Goal: Transaction & Acquisition: Purchase product/service

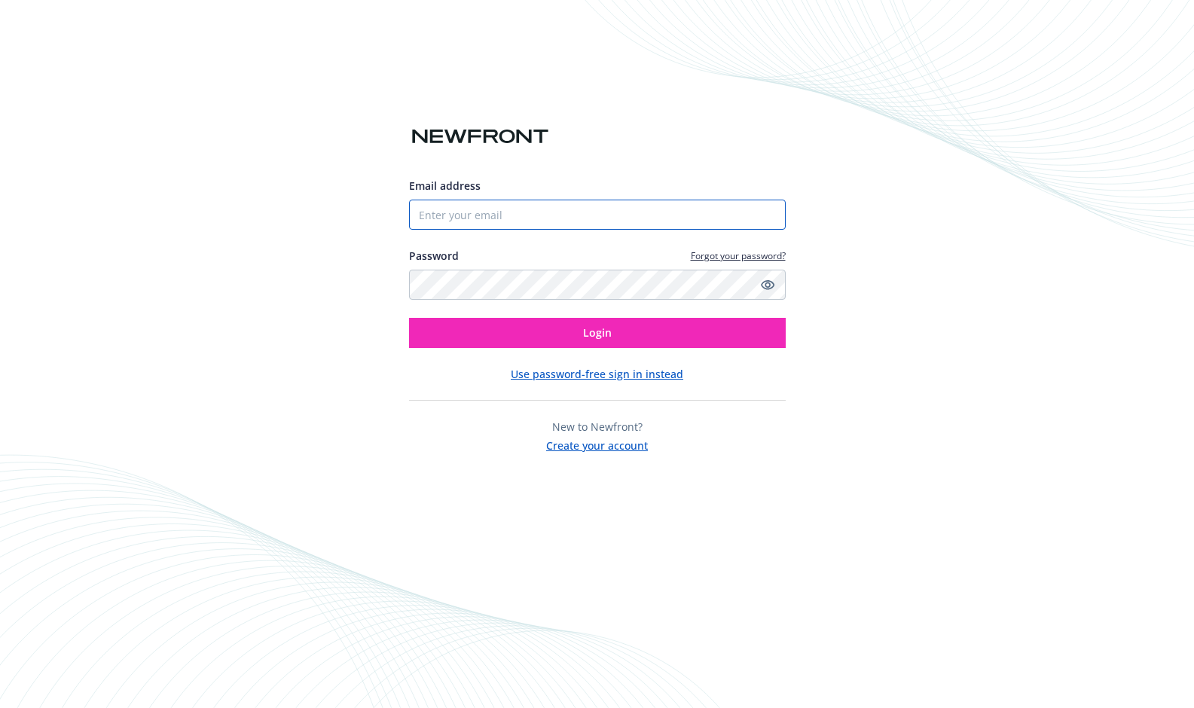
click at [508, 205] on input "Email address" at bounding box center [597, 215] width 377 height 30
click at [0, 707] on com-1password-button at bounding box center [0, 708] width 0 height 0
click at [710, 209] on input "Email address" at bounding box center [597, 215] width 377 height 30
click at [0, 707] on com-1password-button at bounding box center [0, 708] width 0 height 0
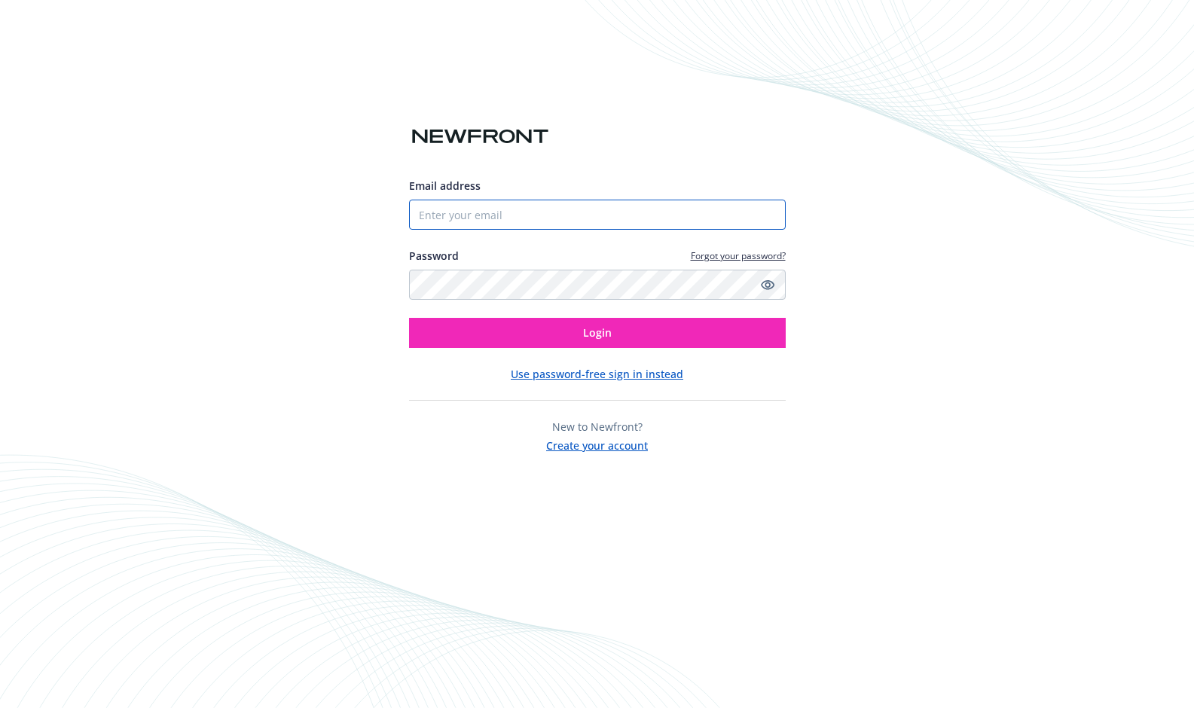
type input "michael.duignan@mytra.ai"
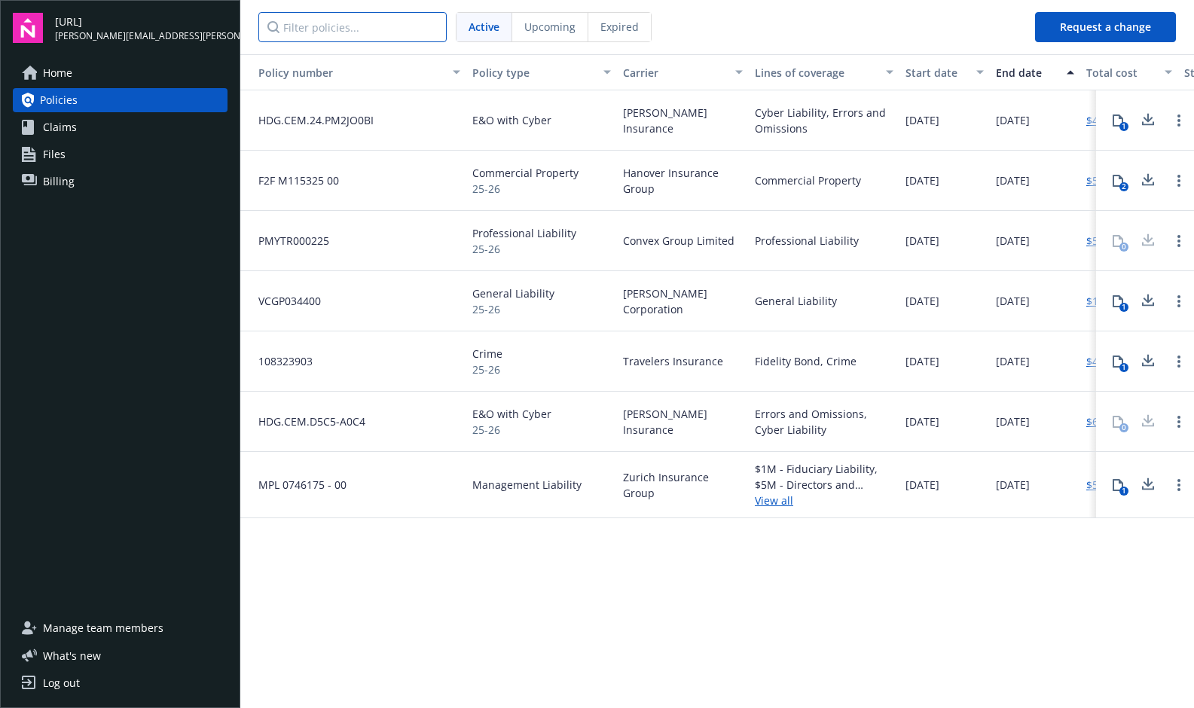
click at [326, 37] on input "Filter policies..." at bounding box center [352, 27] width 188 height 30
type input "m"
click at [69, 125] on span "Claims" at bounding box center [60, 127] width 34 height 24
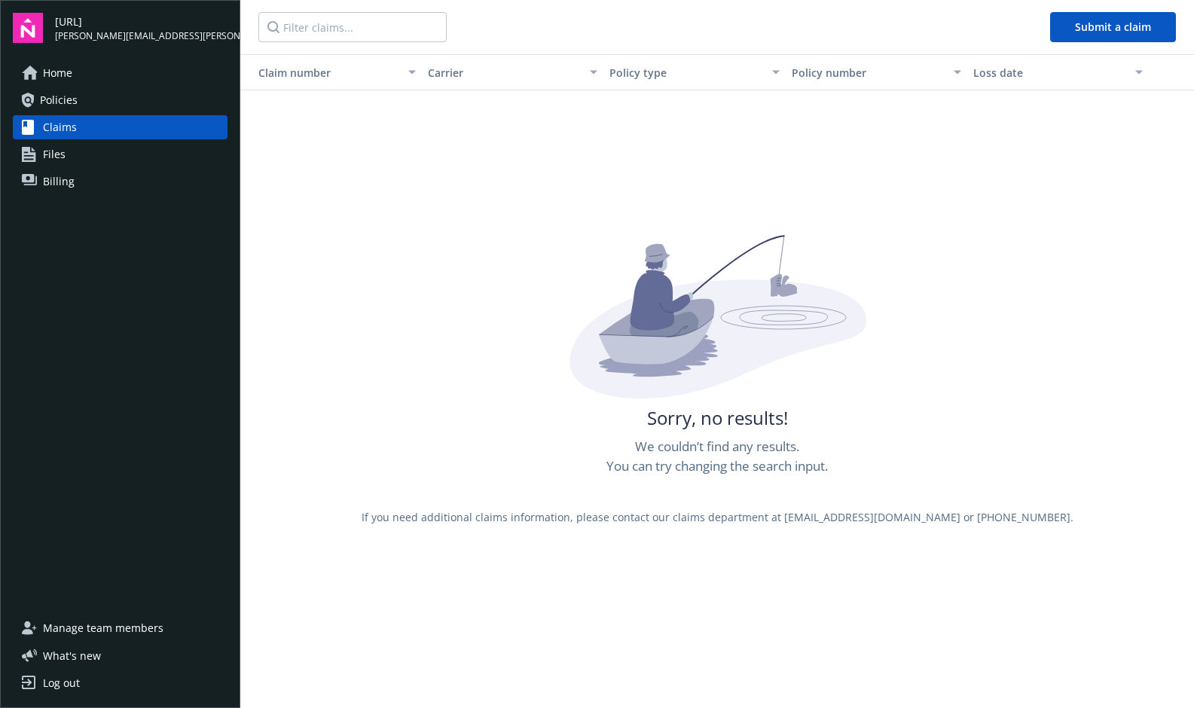
click at [63, 156] on span "Files" at bounding box center [54, 154] width 23 height 24
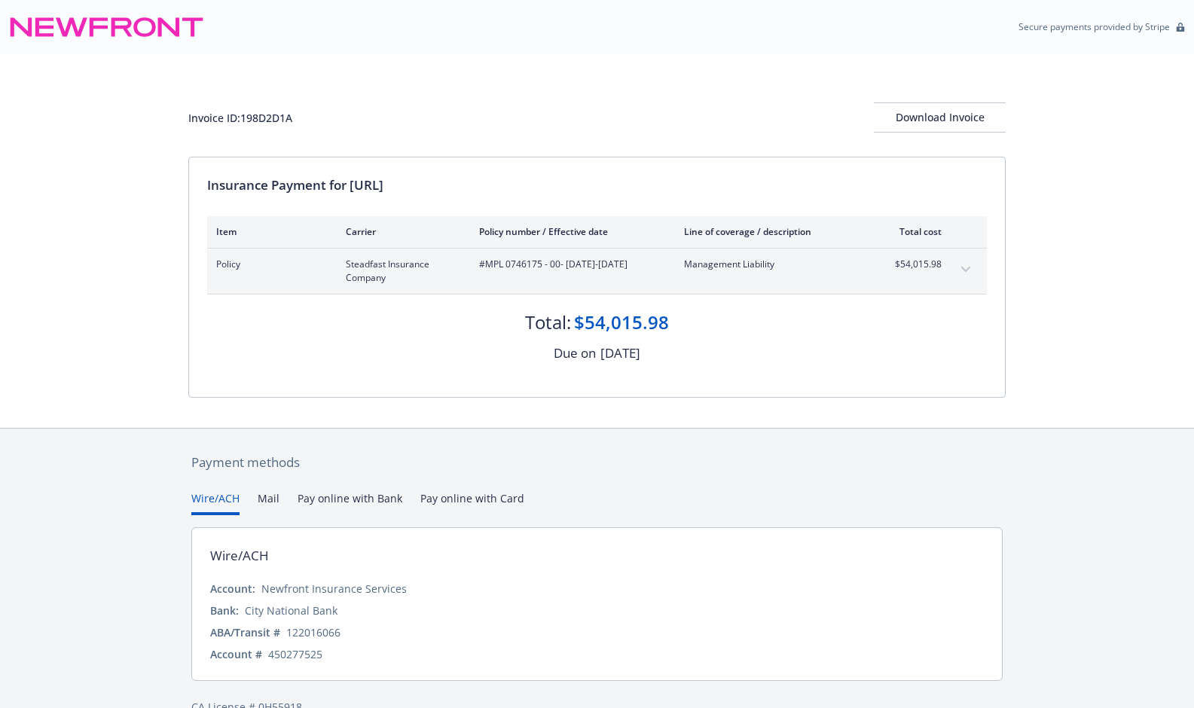
click at [966, 271] on icon "expand content" at bounding box center [965, 270] width 9 height 6
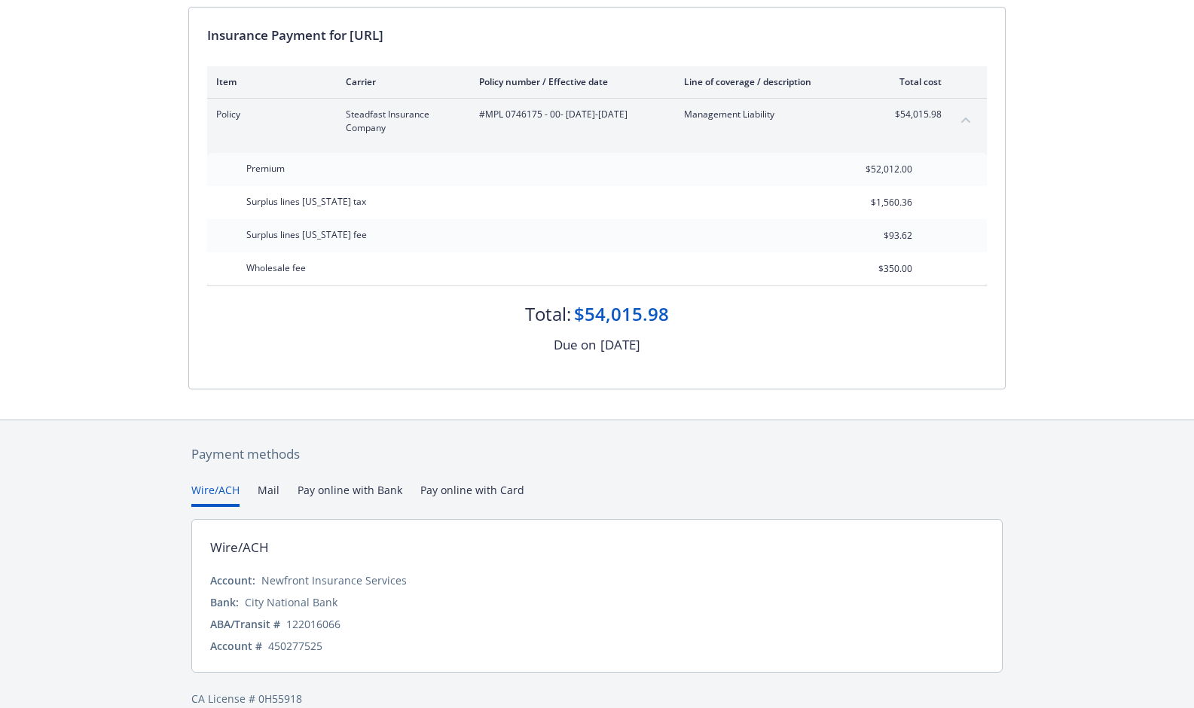
scroll to position [172, 0]
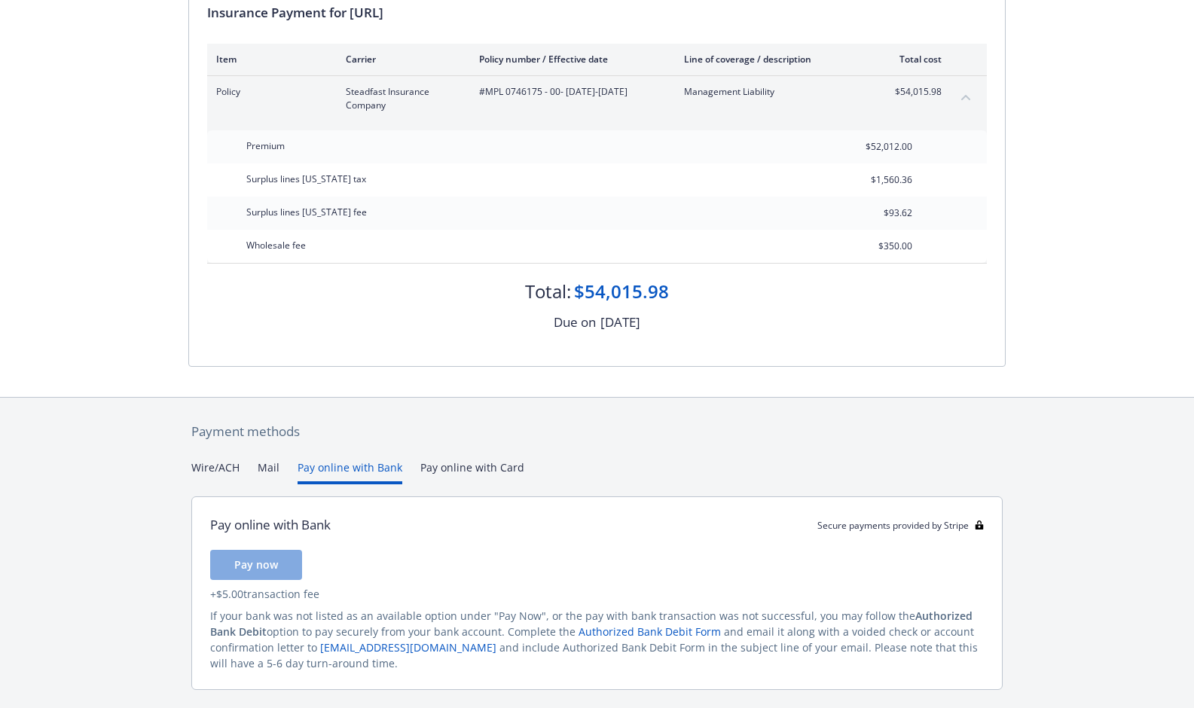
click at [325, 468] on button "Pay online with Bank" at bounding box center [350, 471] width 105 height 25
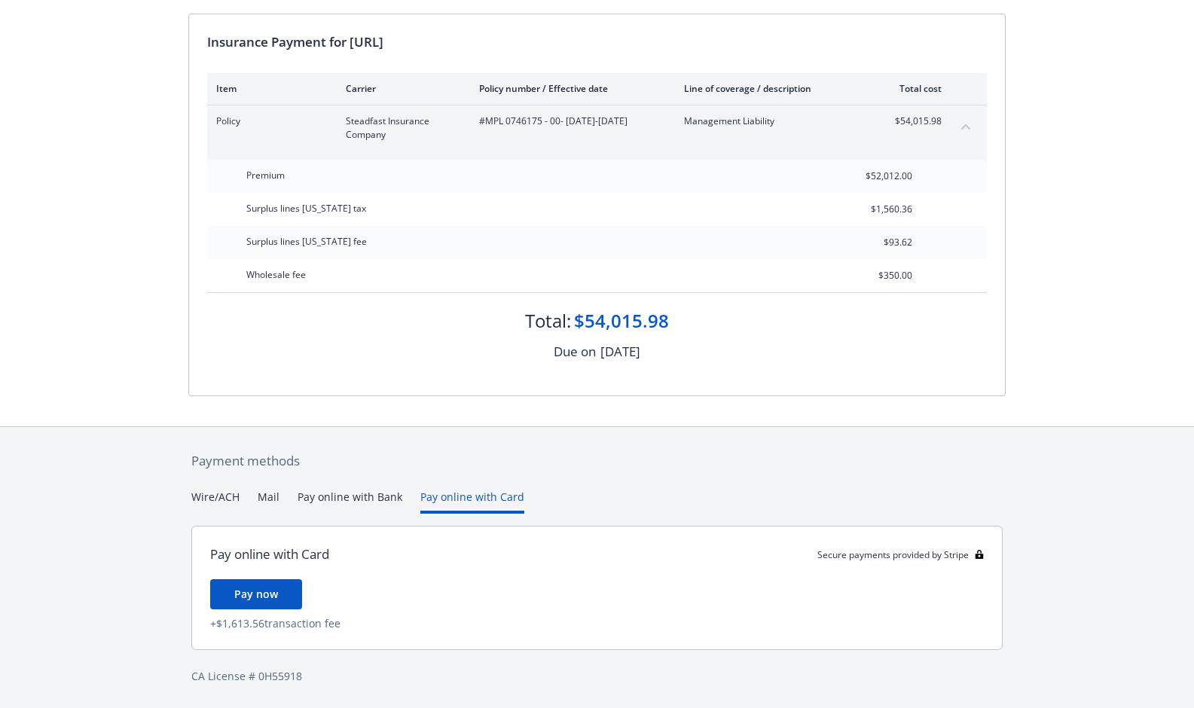
click at [456, 467] on div "Payment methods Wire/ACH Mail Pay online with Bank Pay online with Card Pay onl…" at bounding box center [596, 568] width 817 height 282
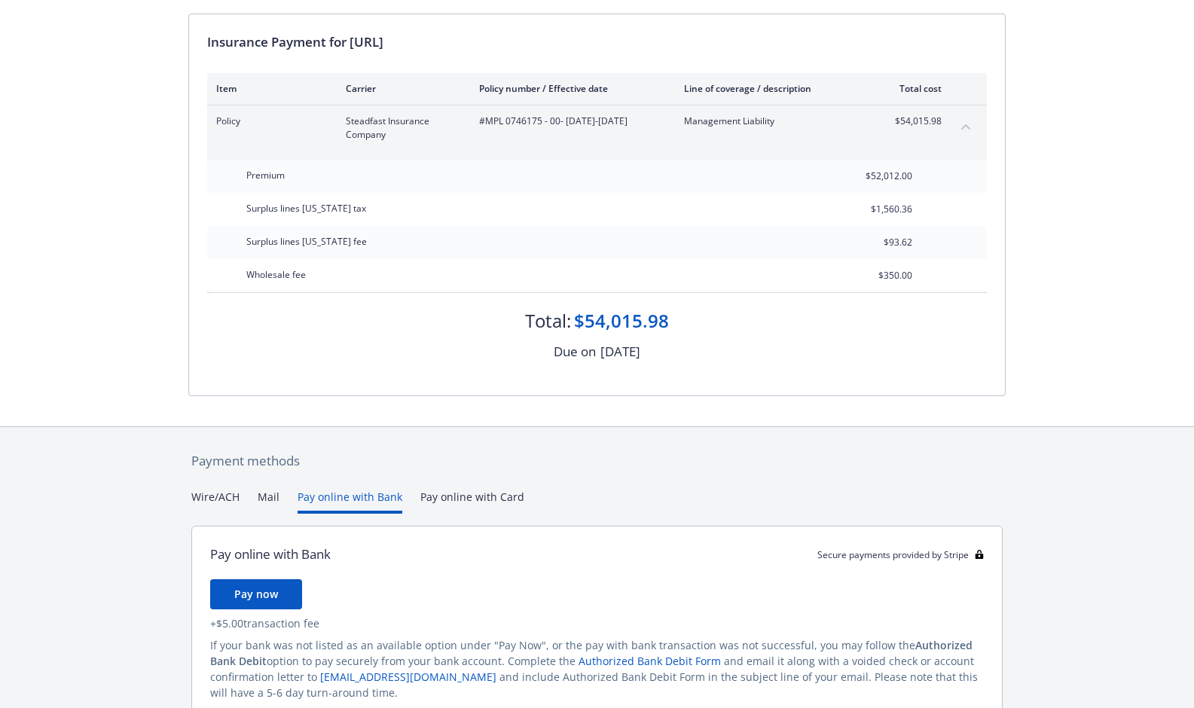
click at [340, 496] on button "Pay online with Bank" at bounding box center [350, 501] width 105 height 25
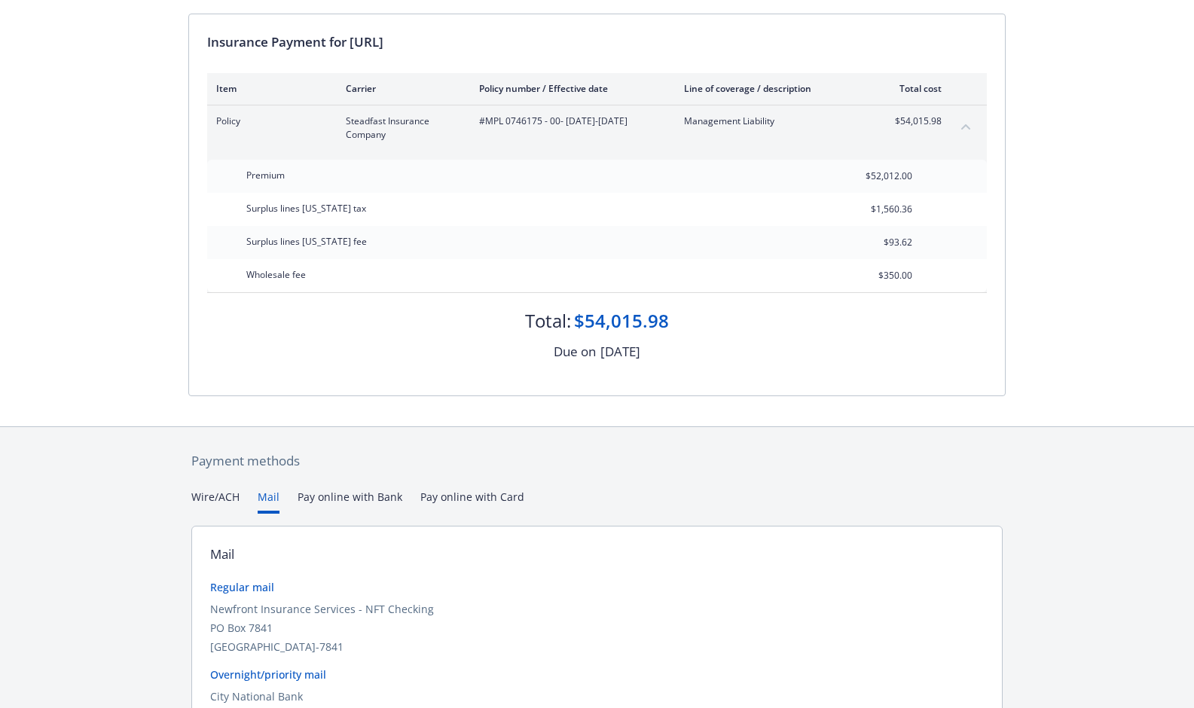
click at [262, 499] on button "Mail" at bounding box center [269, 501] width 22 height 25
click at [206, 503] on button "Wire/ACH" at bounding box center [215, 501] width 48 height 25
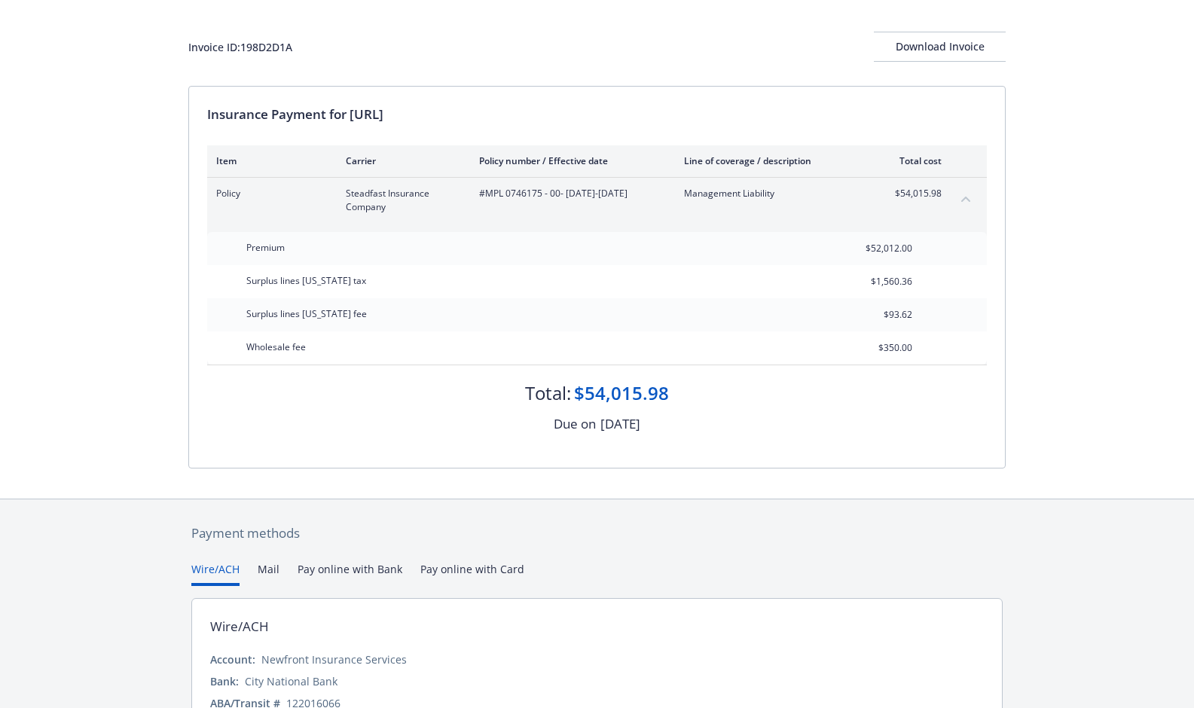
scroll to position [0, 0]
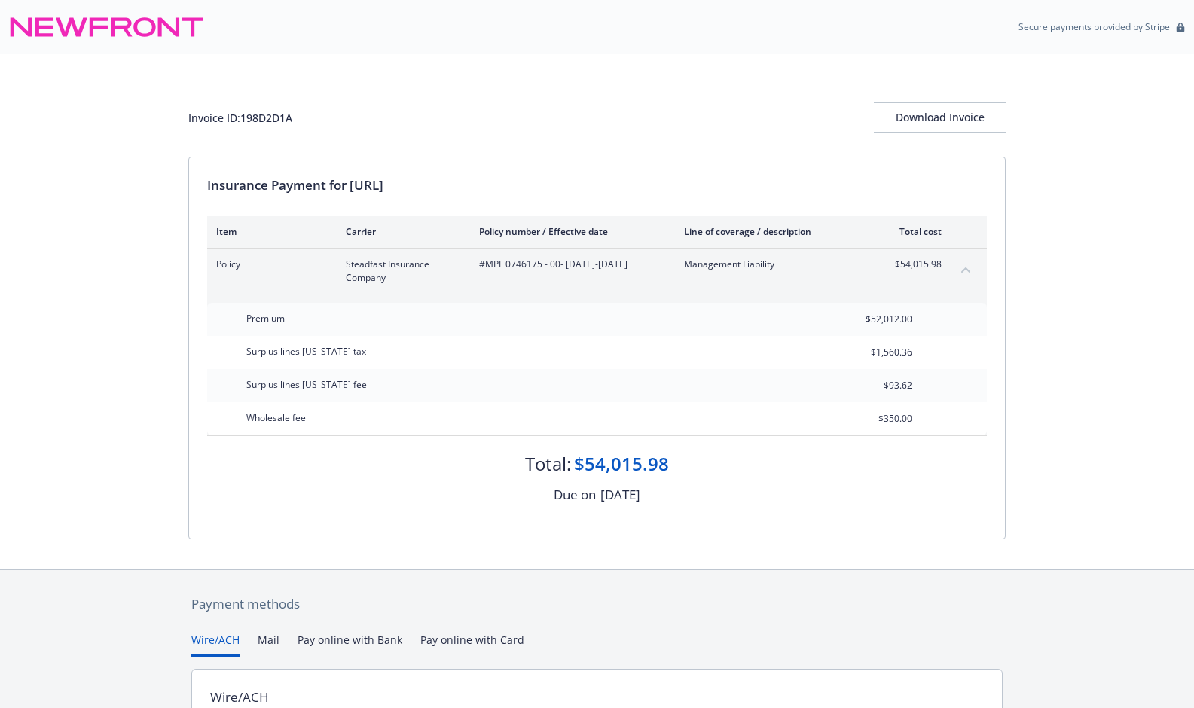
click at [47, 29] on icon at bounding box center [106, 27] width 195 height 36
